Goal: Find contact information: Find contact information

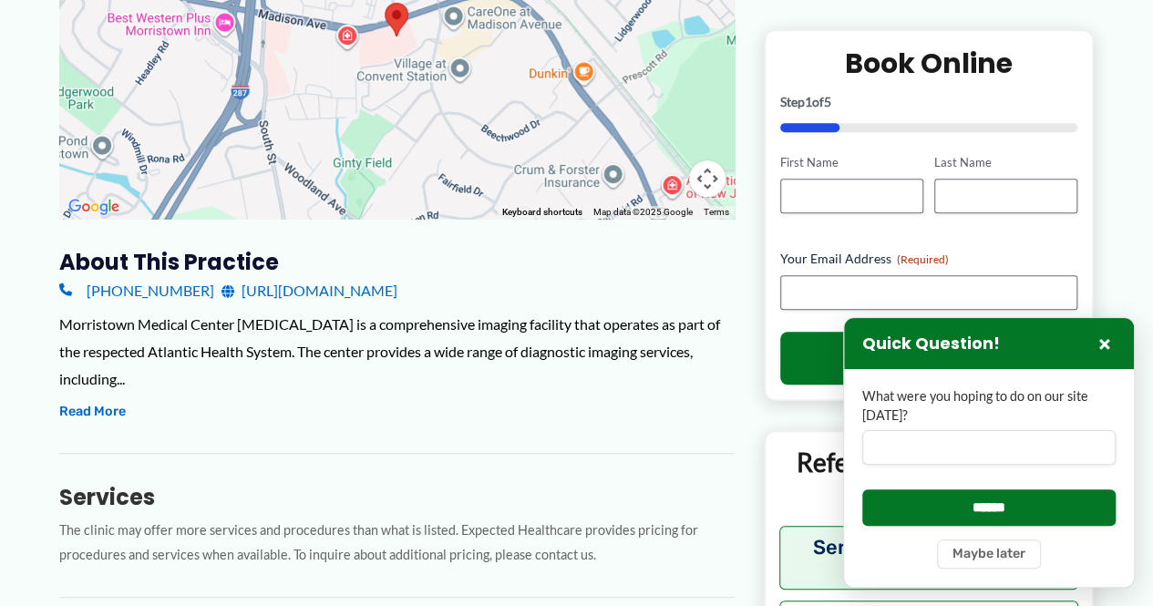
scroll to position [547, 0]
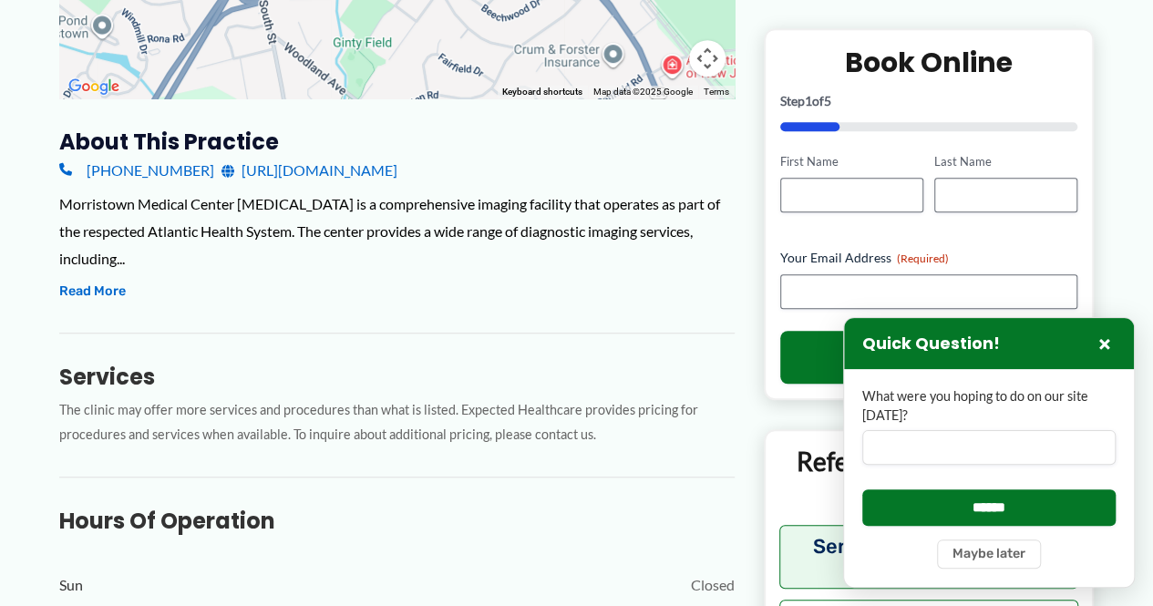
click at [188, 306] on div "About this practice [PHONE_NUMBER] [URL][DOMAIN_NAME] Morristown Medical Center…" at bounding box center [396, 568] width 675 height 881
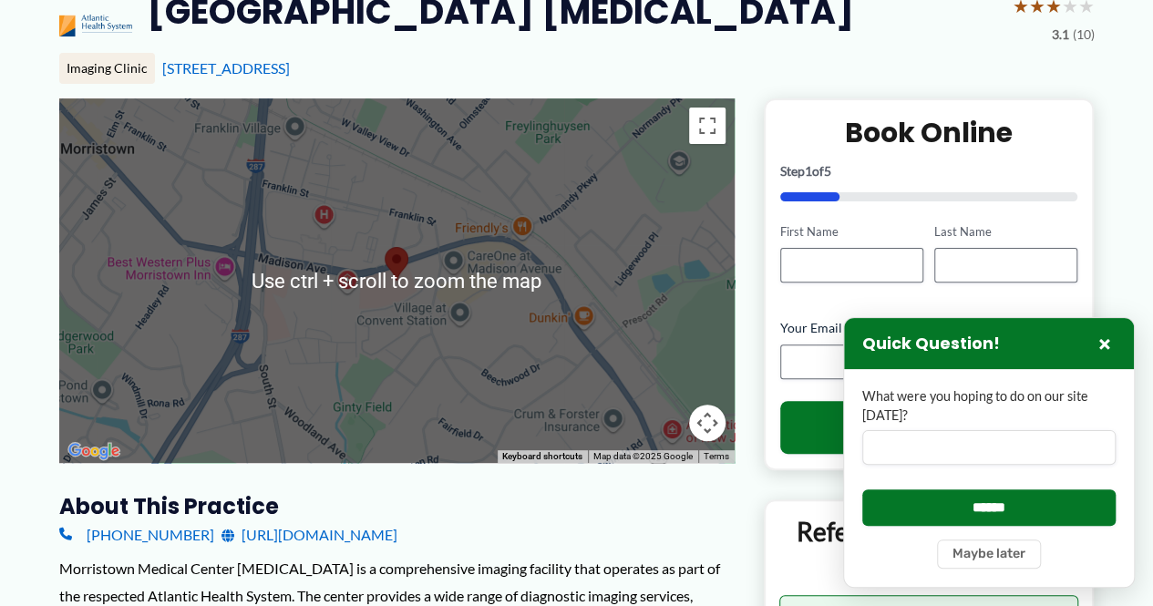
scroll to position [0, 0]
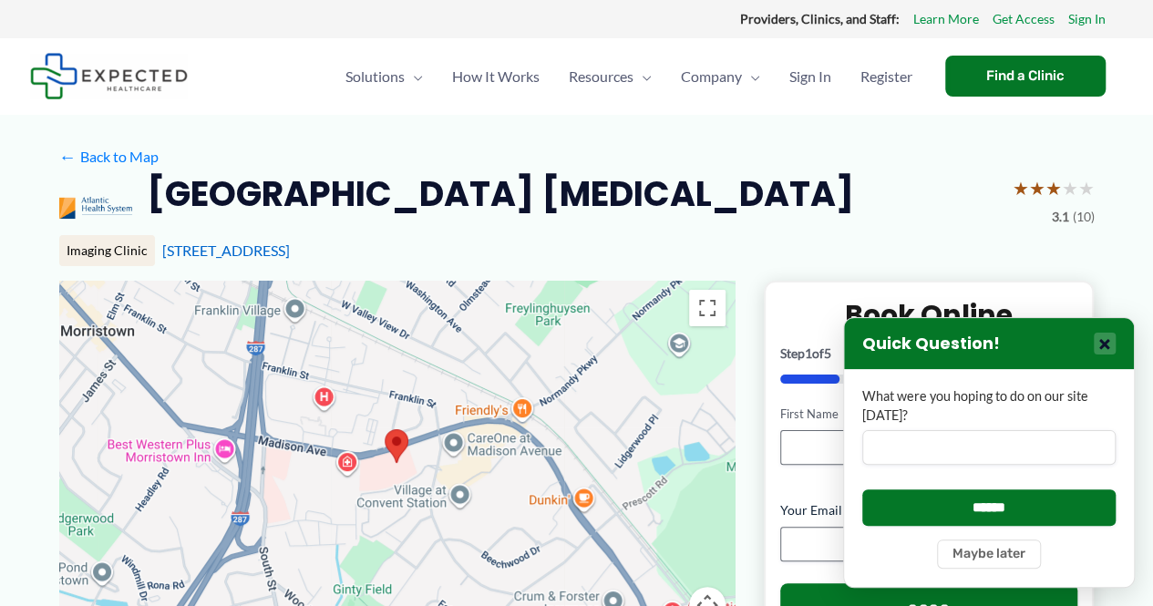
click at [1099, 343] on button "×" at bounding box center [1105, 344] width 22 height 22
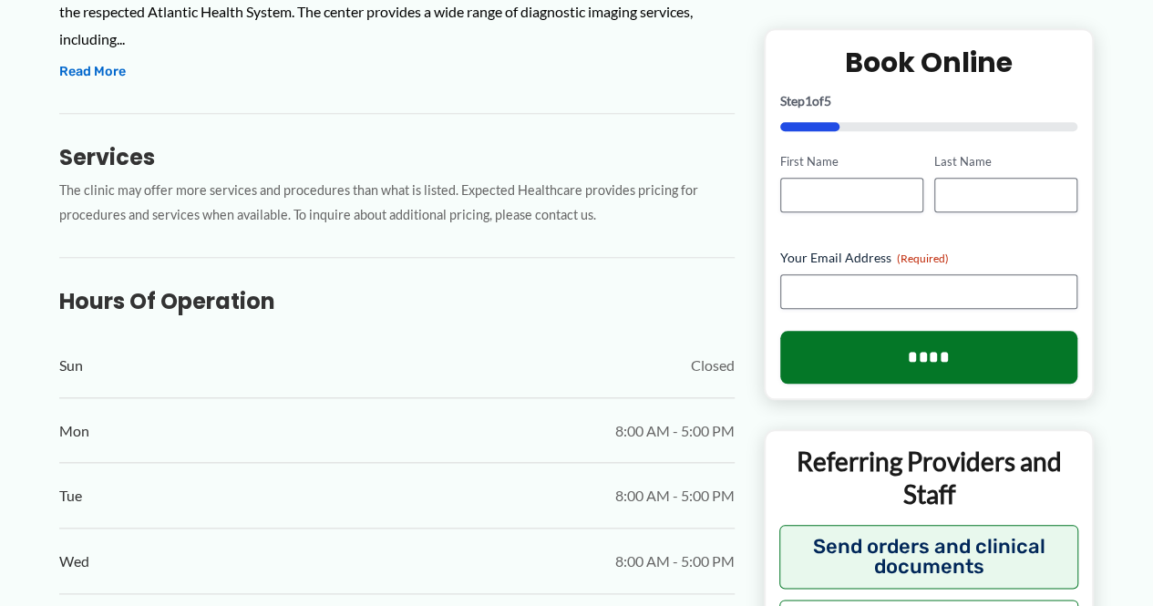
scroll to position [547, 0]
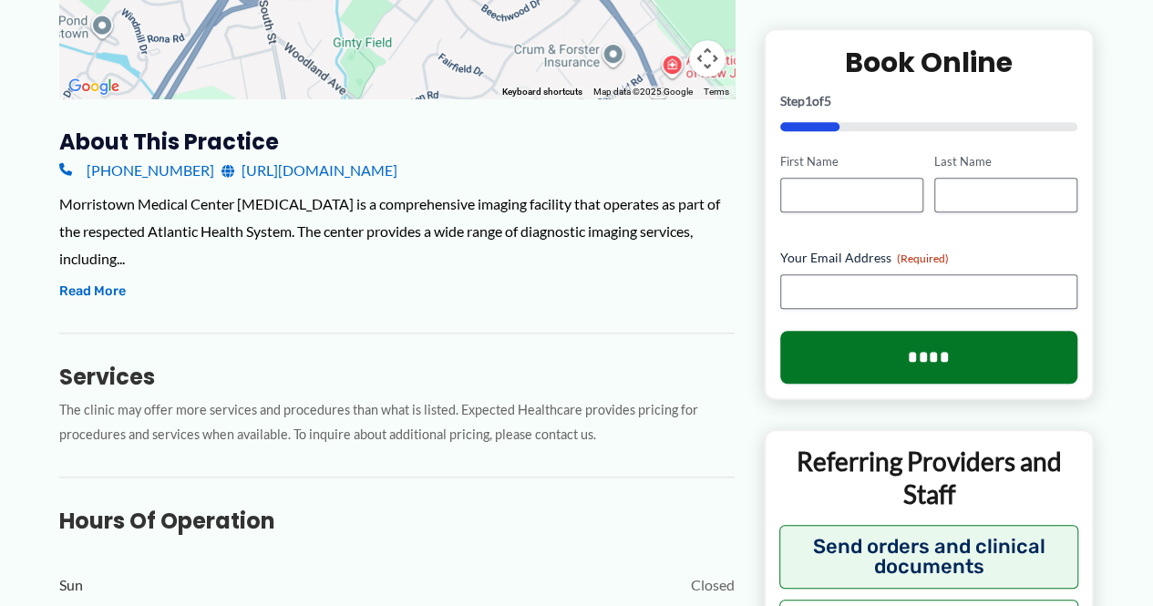
click at [397, 169] on link "[URL][DOMAIN_NAME]" at bounding box center [310, 170] width 176 height 27
